Goal: Find specific page/section: Find specific page/section

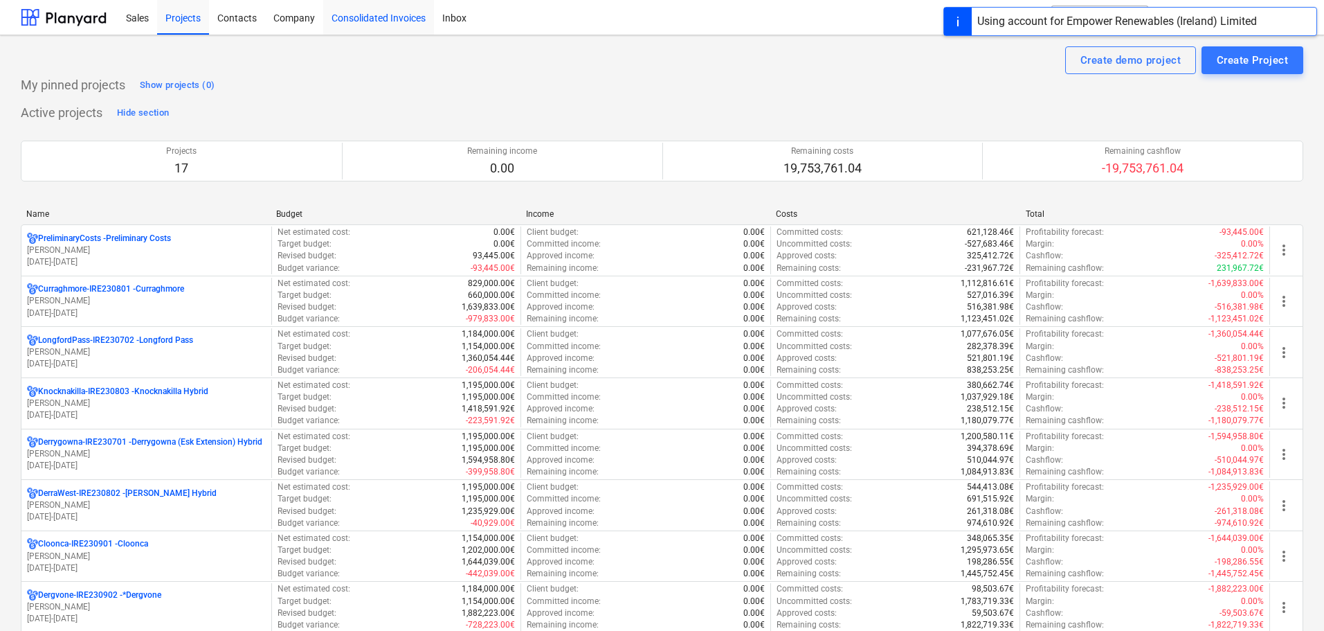
click at [395, 19] on div "Consolidated Invoices" at bounding box center [378, 16] width 111 height 35
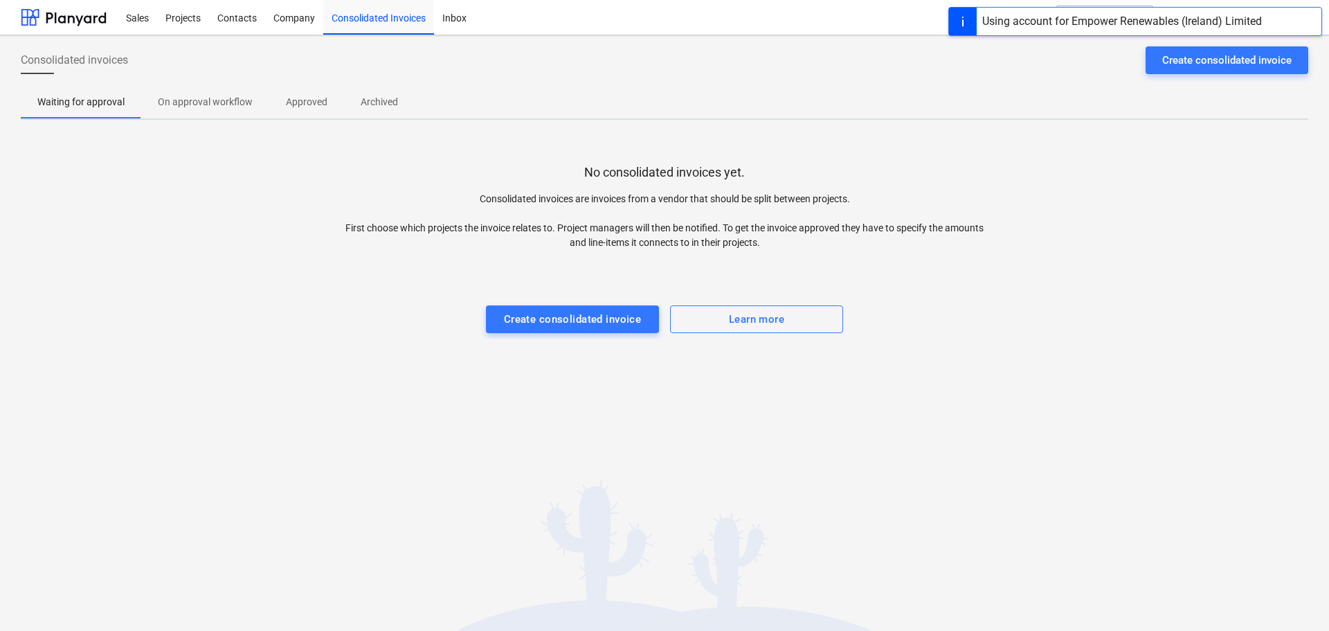
click at [303, 98] on p "Approved" at bounding box center [307, 102] width 42 height 15
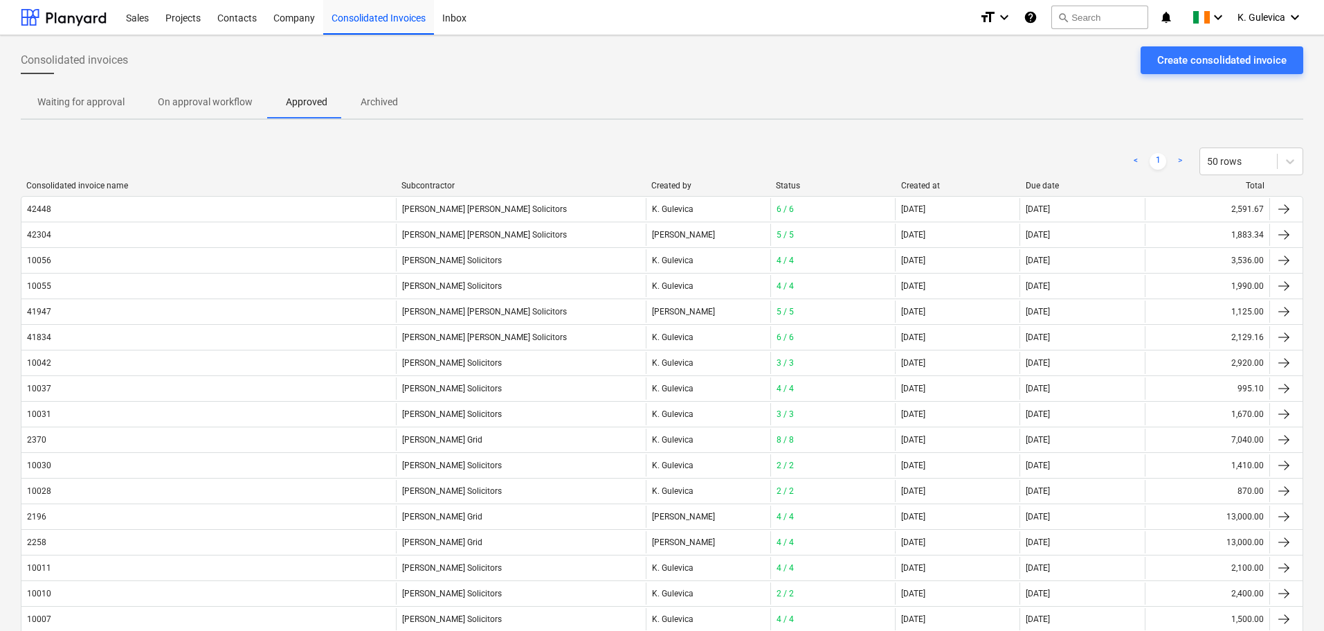
click at [923, 186] on div "Created at" at bounding box center [958, 186] width 114 height 10
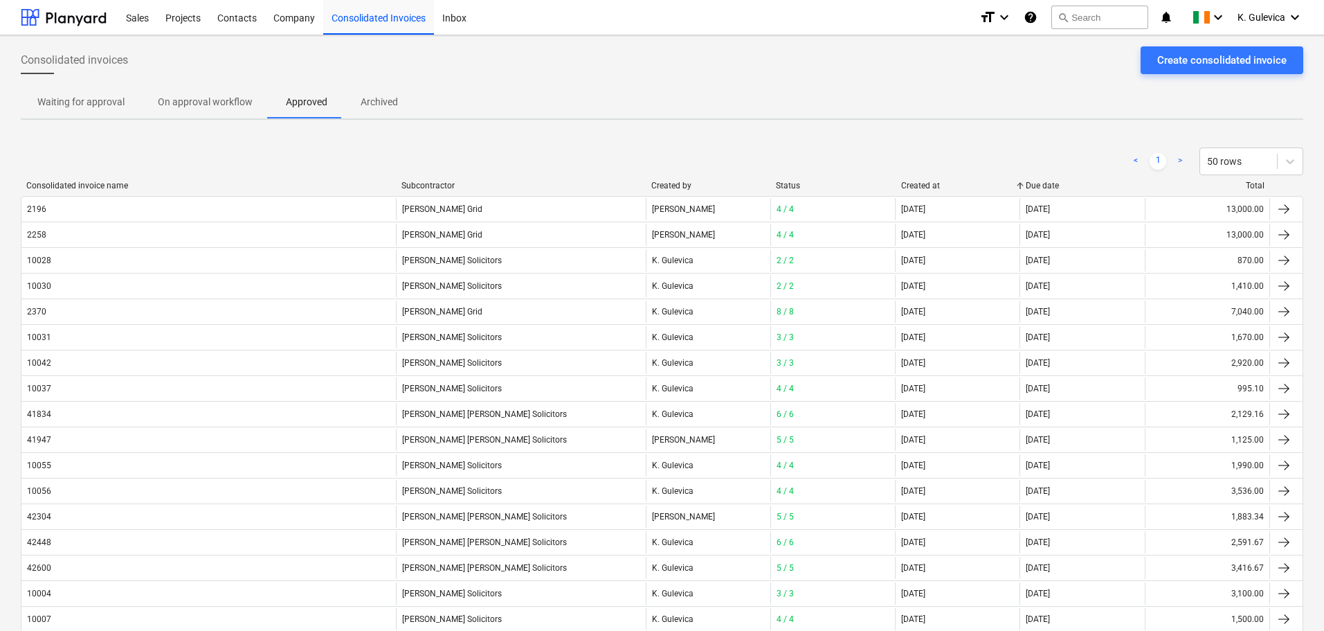
click at [919, 188] on div "Created at" at bounding box center [958, 186] width 114 height 10
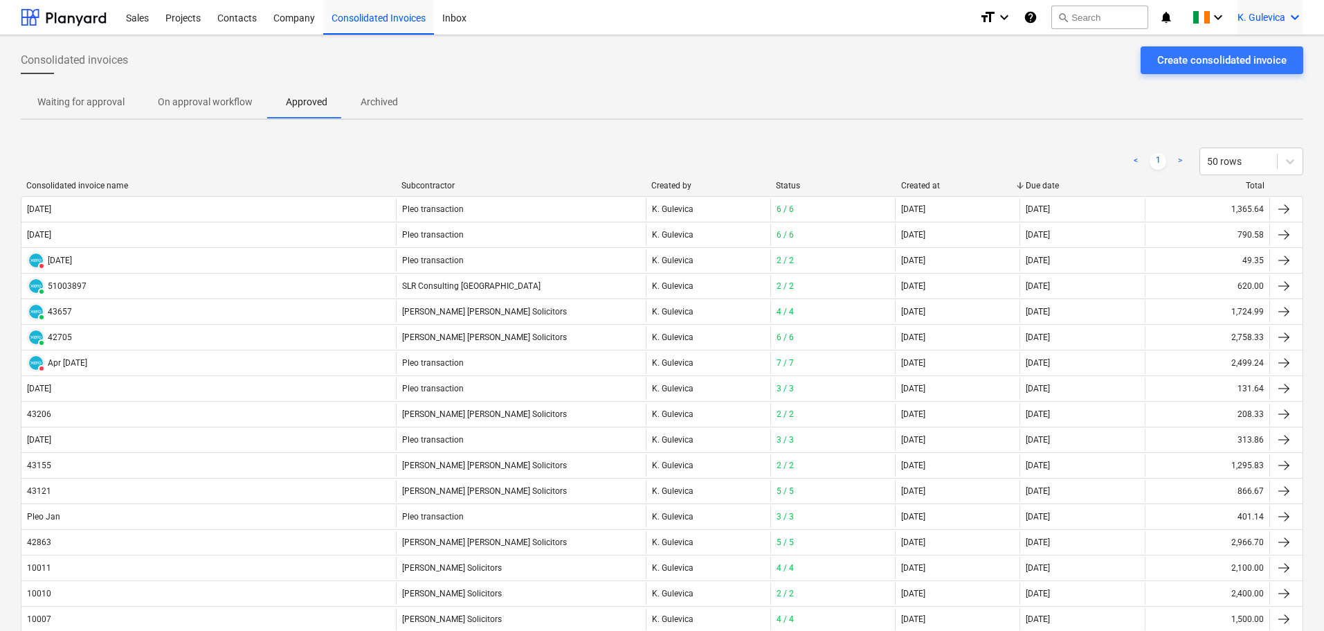
click at [1265, 8] on div "K. Gulevica keyboard_arrow_down" at bounding box center [1271, 17] width 66 height 35
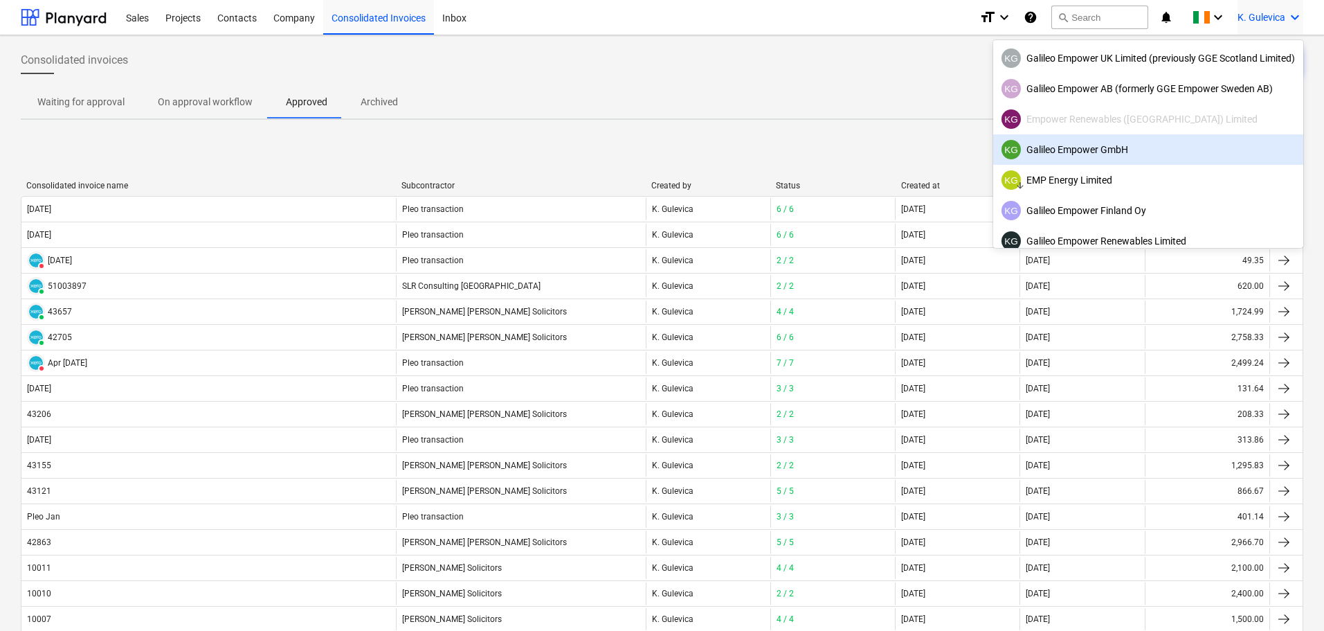
click at [1088, 152] on div "KG Galileo Empower GmbH" at bounding box center [1148, 149] width 293 height 19
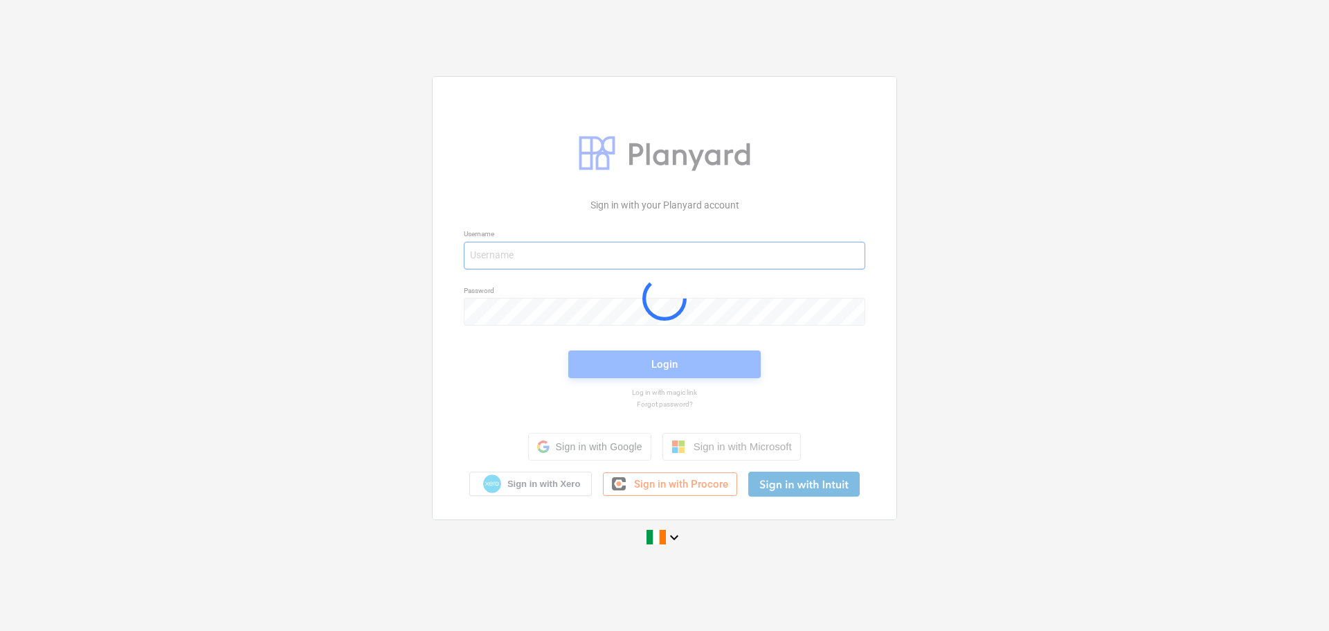
type input "[EMAIL_ADDRESS][DOMAIN_NAME]"
